Goal: Information Seeking & Learning: Learn about a topic

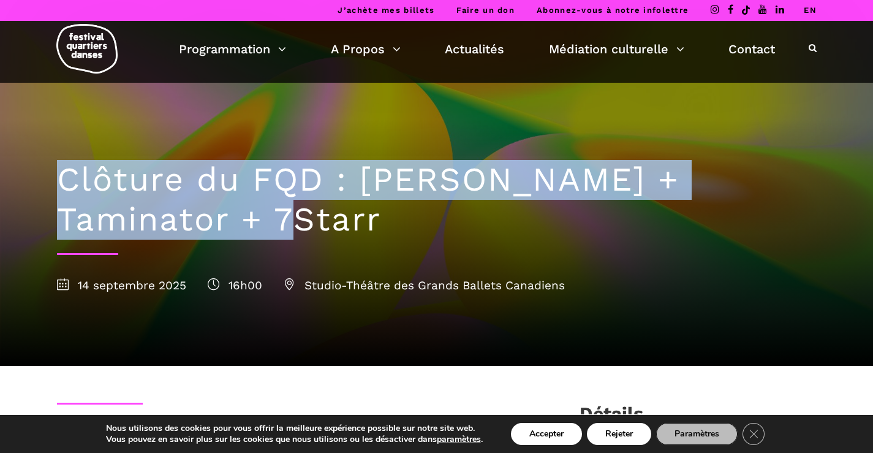
drag, startPoint x: 155, startPoint y: 224, endPoint x: 57, endPoint y: 184, distance: 106.0
click at [57, 184] on h1 "Clôture du FQD : [PERSON_NAME] + Taminator + 7Starr" at bounding box center [437, 200] width 760 height 80
copy h1 "Clôture du FQD : Lene Boel + Taminator + 7Star"
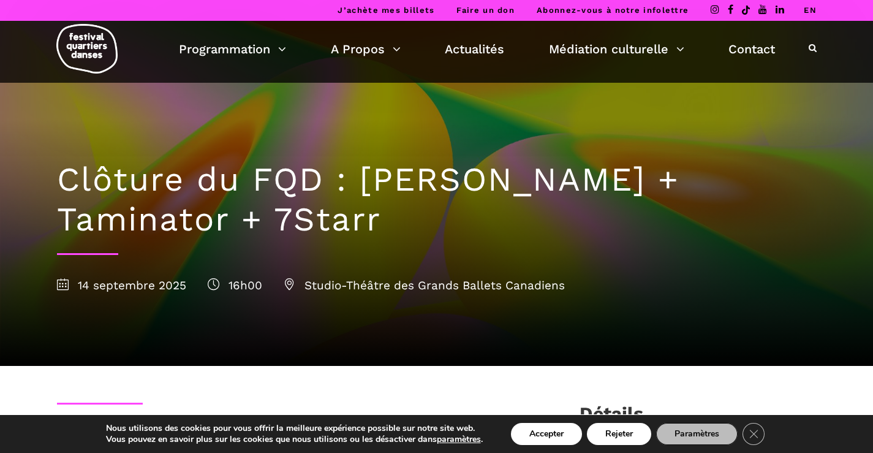
click at [497, 257] on div "Clôture du FQD : Lene Boel + Taminator + 7Starr 14 septembre 2025 16h00 Studio-…" at bounding box center [437, 224] width 784 height 283
click at [540, 432] on button "Accepter" at bounding box center [546, 434] width 71 height 22
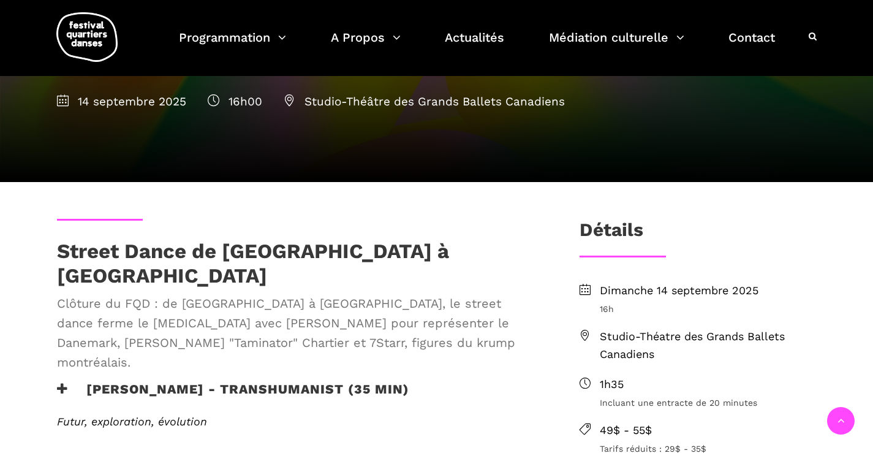
scroll to position [245, 0]
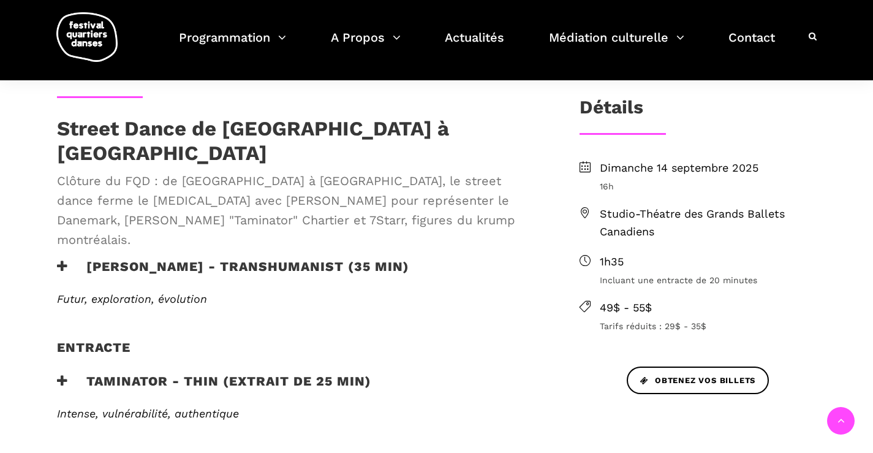
scroll to position [245, 0]
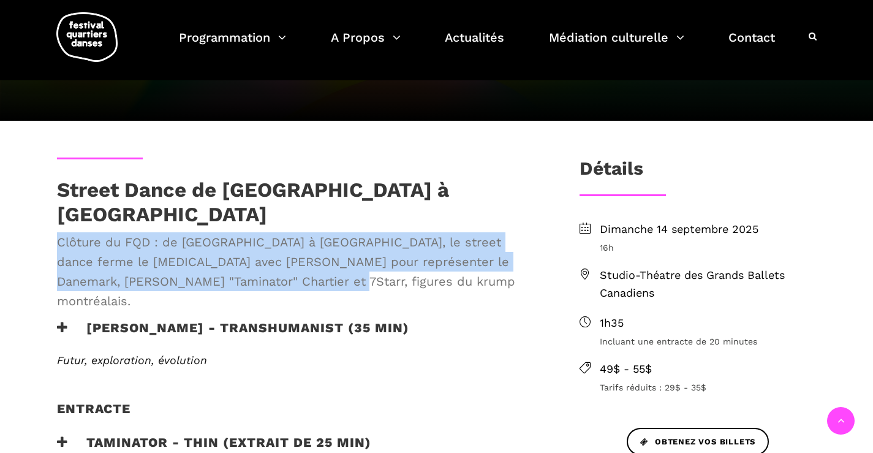
drag, startPoint x: 238, startPoint y: 265, endPoint x: 52, endPoint y: 226, distance: 190.3
click at [52, 226] on div "Street Dance de [GEOGRAPHIC_DATA] à [GEOGRAPHIC_DATA] Clôture du FQD : de [GEOG…" at bounding box center [298, 249] width 507 height 142
copy span "Clôture du FQD : de [GEOGRAPHIC_DATA] à [GEOGRAPHIC_DATA], le street dance ferm…"
